Goal: Complete application form

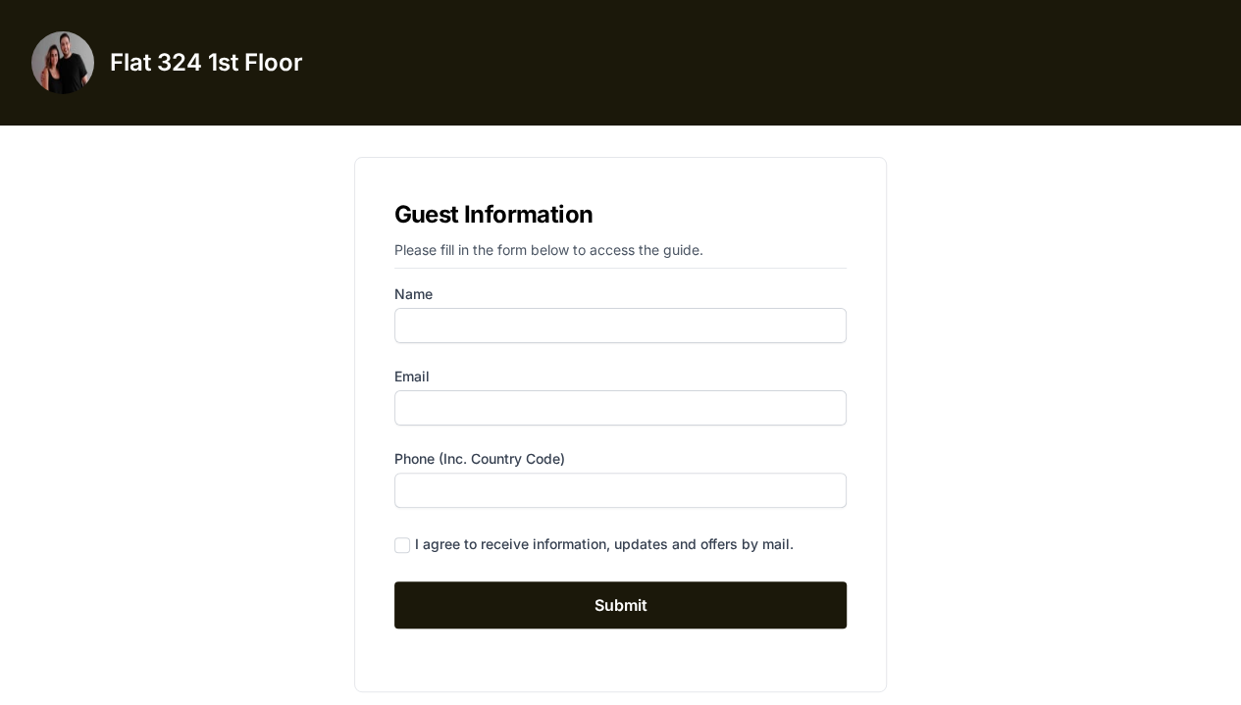
click at [503, 240] on p "Please fill in the form below to access the guide." at bounding box center [620, 254] width 453 height 28
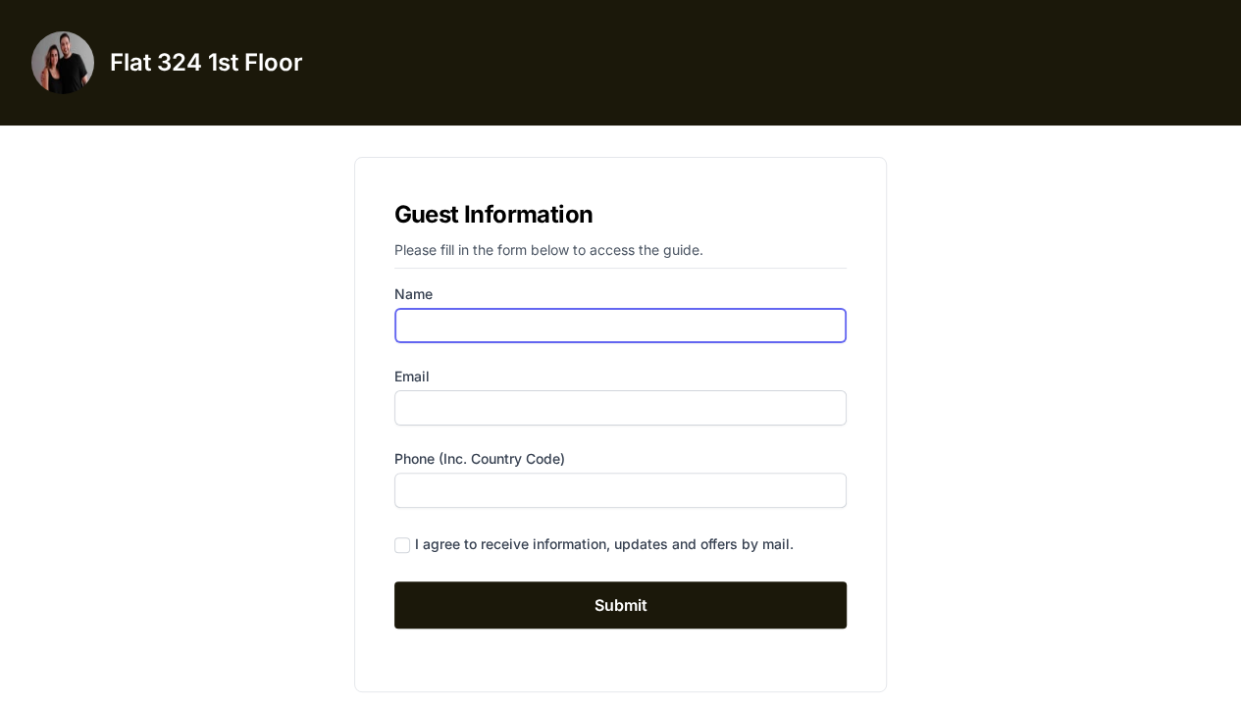
click at [404, 336] on input "Name" at bounding box center [620, 325] width 453 height 35
type input "[PERSON_NAME]"
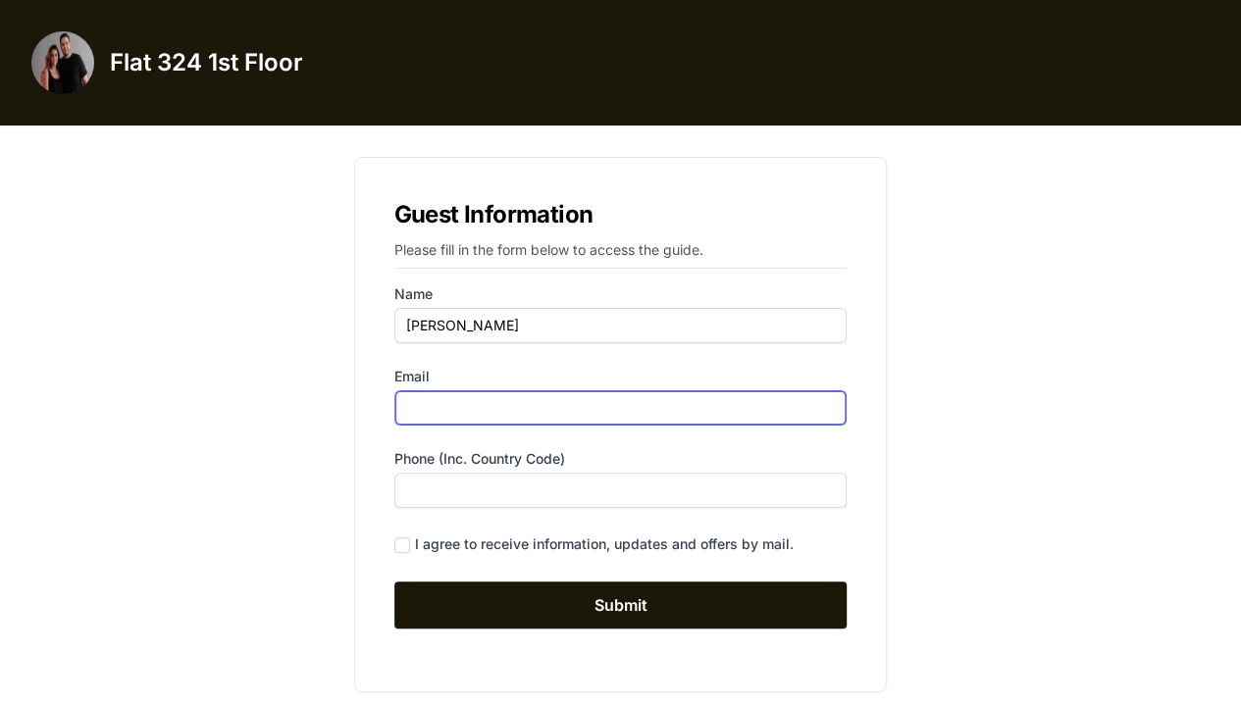
click at [426, 406] on input "Email" at bounding box center [620, 407] width 453 height 35
type input "[EMAIL_ADDRESS][DOMAIN_NAME]"
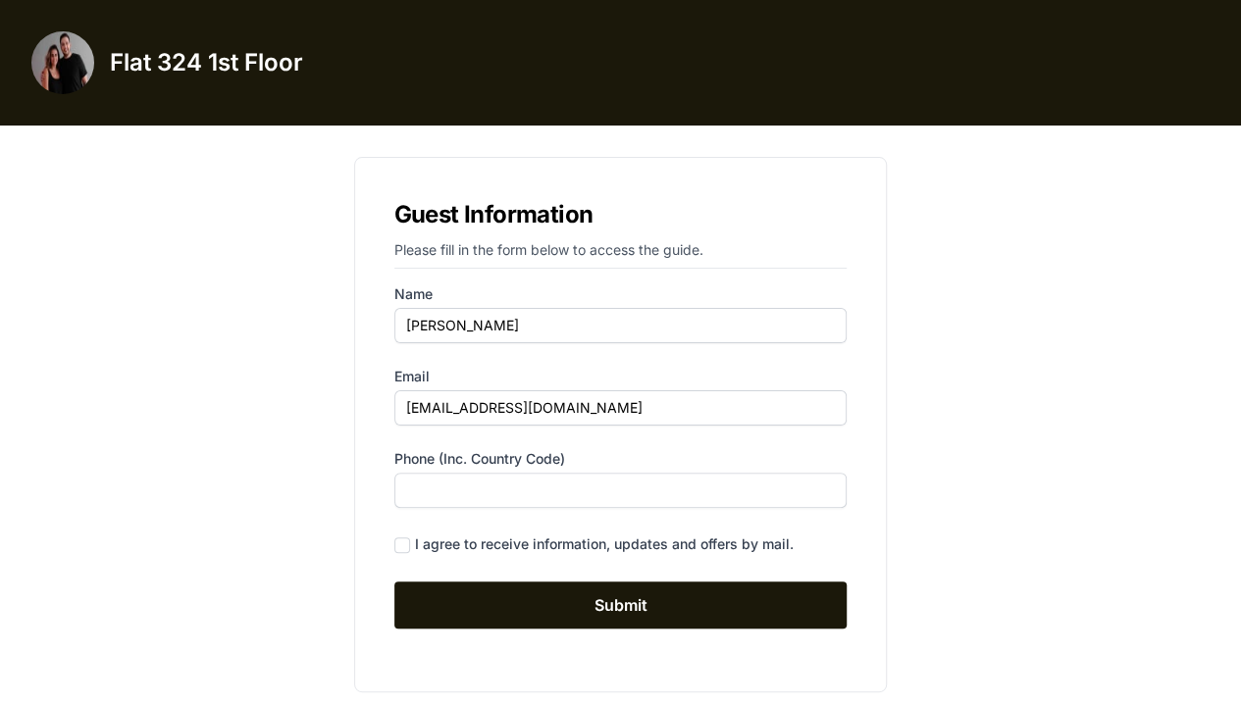
click at [430, 509] on form "Name [PERSON_NAME] Email [EMAIL_ADDRESS][DOMAIN_NAME] Phone (inc. country code)…" at bounding box center [620, 457] width 453 height 344
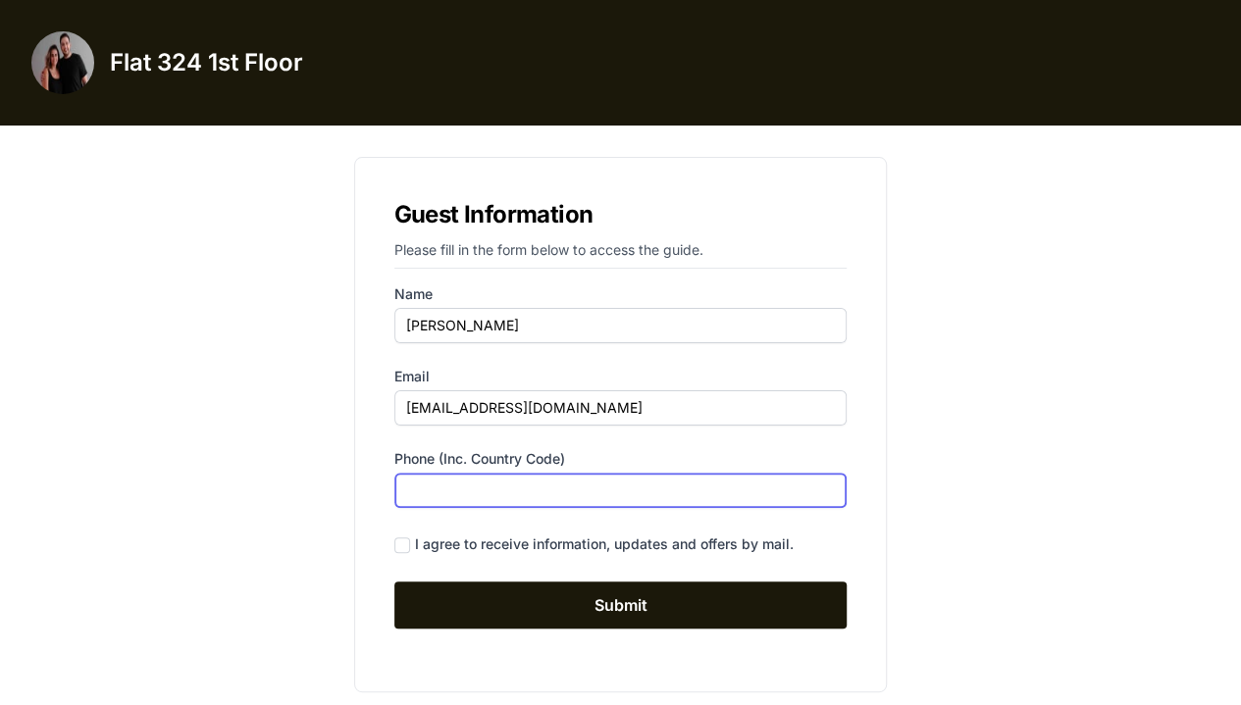
click at [436, 496] on input "Phone (inc. country code)" at bounding box center [620, 490] width 453 height 35
type input "[PHONE_NUMBER]"
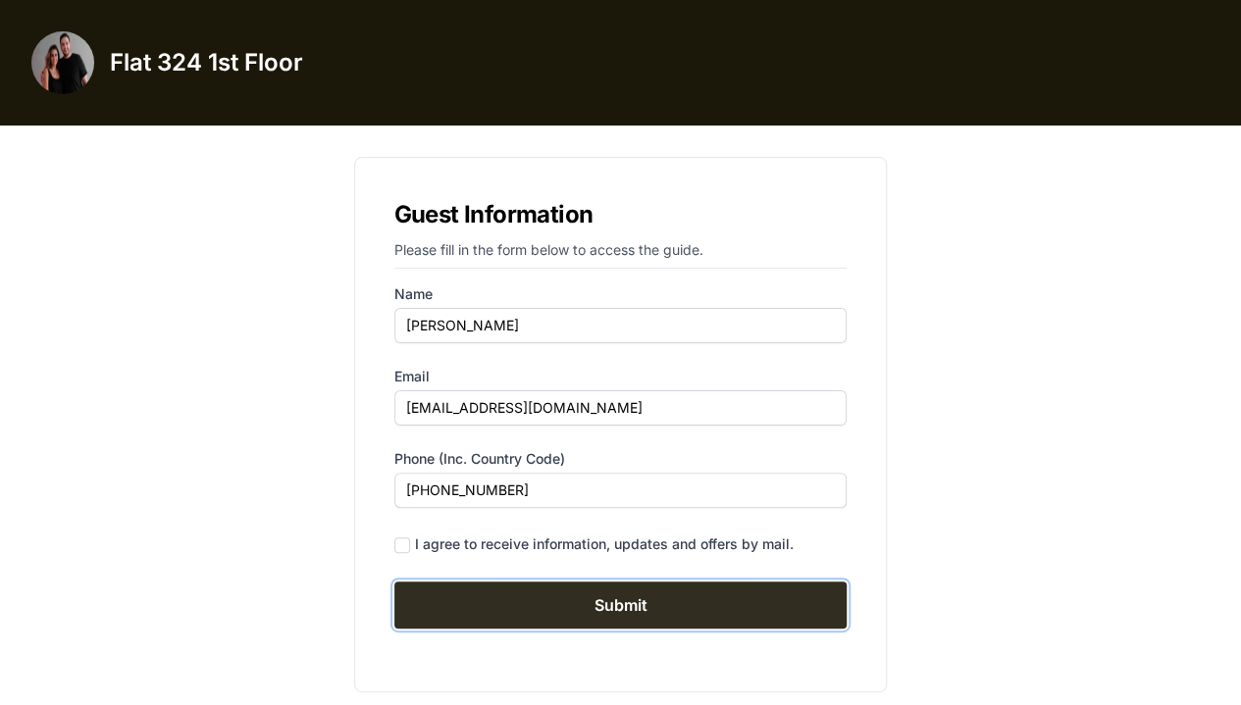
click at [453, 608] on input "Submit" at bounding box center [620, 605] width 453 height 47
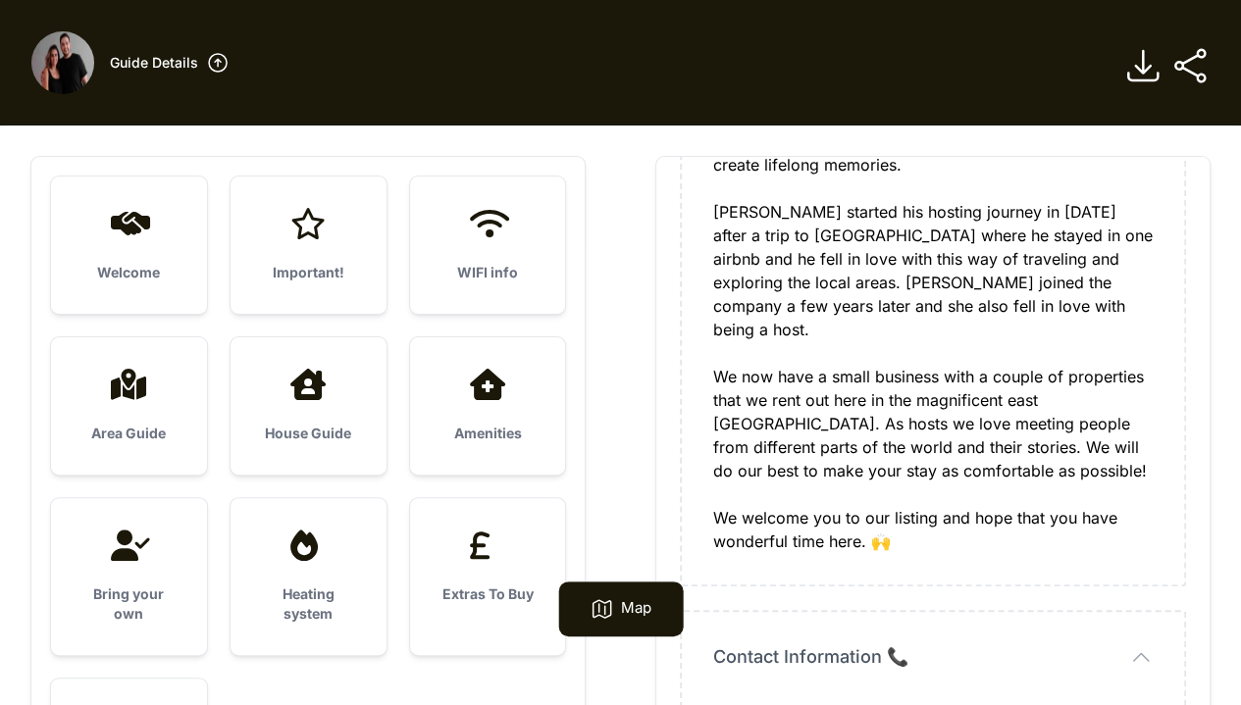
scroll to position [1507, 0]
click at [799, 233] on div "MEET THE HOSTS 🤝 HEY, WE ARE TAY AND MA 👋 We are Tay and Ma, a dynamic husband …" at bounding box center [933, 187] width 440 height 730
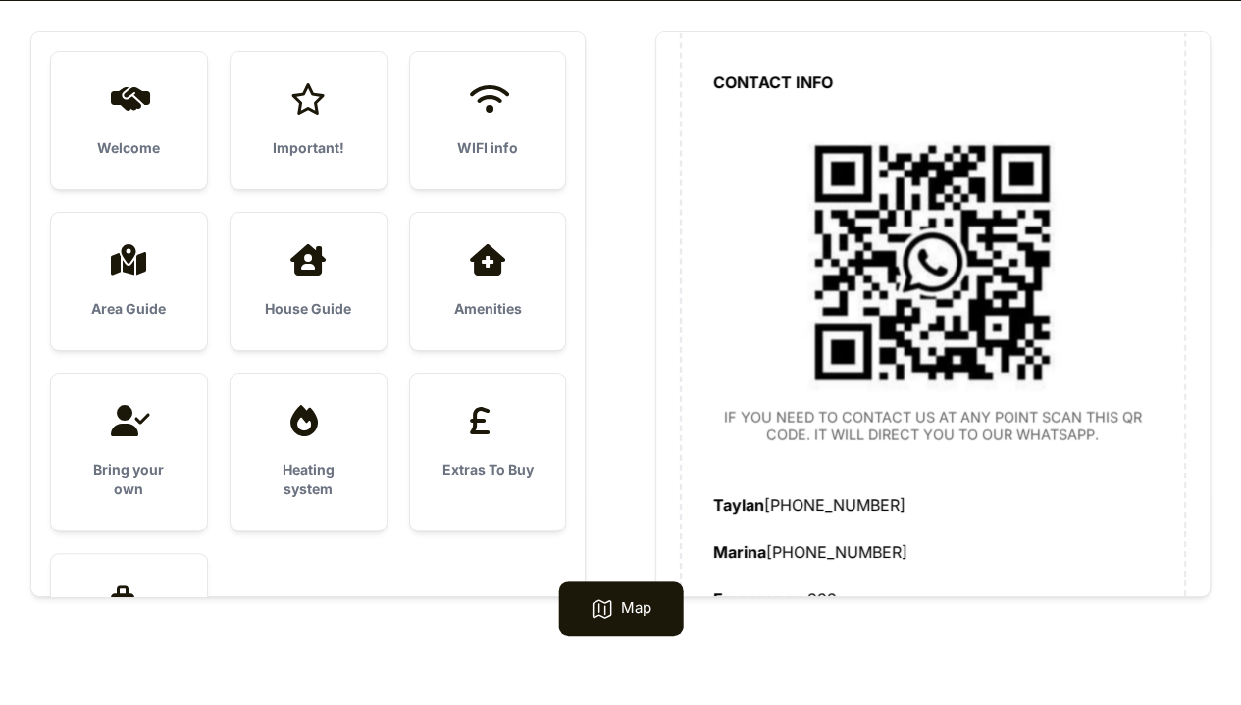
scroll to position [0, 0]
